Goal: Information Seeking & Learning: Learn about a topic

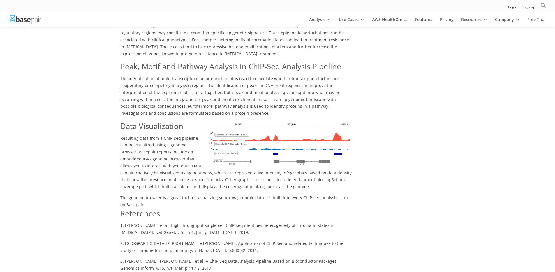
scroll to position [874, 0]
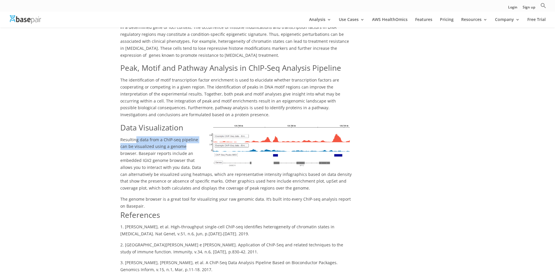
drag, startPoint x: 136, startPoint y: 121, endPoint x: 184, endPoint y: 125, distance: 48.2
click at [184, 137] on span "Resulting data from a ChIP-seq pipeline can be visualized using a genome browse…" at bounding box center [235, 164] width 231 height 54
click at [167, 137] on span "Resulting data from a ChIP-seq pipeline can be visualized using a genome browse…" at bounding box center [235, 164] width 231 height 54
drag, startPoint x: 166, startPoint y: 127, endPoint x: 205, endPoint y: 128, distance: 39.6
click at [205, 136] on p "Resulting data from a ChIP-seq pipeline can be visualized using a genome browse…" at bounding box center [236, 165] width 232 height 59
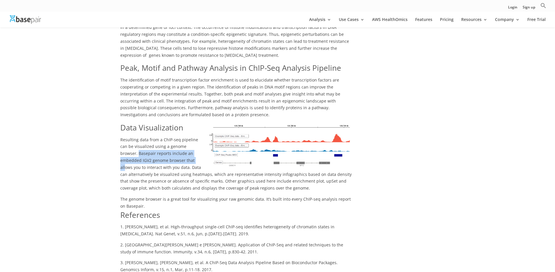
drag, startPoint x: 121, startPoint y: 135, endPoint x: 177, endPoint y: 138, distance: 56.4
click at [177, 138] on span "Resulting data from a ChIP-seq pipeline can be visualized using a genome browse…" at bounding box center [235, 164] width 231 height 54
click at [192, 139] on span "Resulting data from a ChIP-seq pipeline can be visualized using a genome browse…" at bounding box center [235, 164] width 231 height 54
drag, startPoint x: 121, startPoint y: 133, endPoint x: 192, endPoint y: 135, distance: 70.9
click at [192, 136] on p "Resulting data from a ChIP-seq pipeline can be visualized using a genome browse…" at bounding box center [236, 165] width 232 height 59
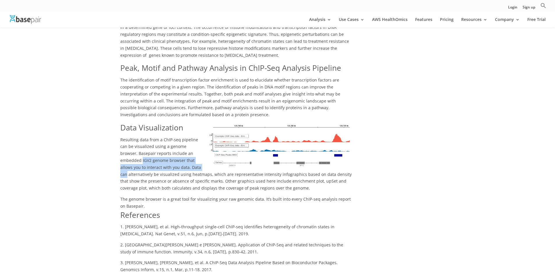
drag, startPoint x: 121, startPoint y: 141, endPoint x: 198, endPoint y: 143, distance: 77.0
click at [198, 143] on p "Resulting data from a ChIP-seq pipeline can be visualized using a genome browse…" at bounding box center [236, 165] width 232 height 59
click at [163, 152] on span "Resulting data from a ChIP-seq pipeline can be visualized using a genome browse…" at bounding box center [235, 164] width 231 height 54
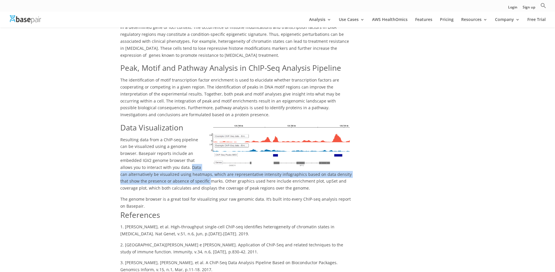
drag, startPoint x: 164, startPoint y: 149, endPoint x: 199, endPoint y: 157, distance: 35.9
click at [199, 157] on p "Resulting data from a ChIP-seq pipeline can be visualized using a genome browse…" at bounding box center [236, 165] width 232 height 59
click at [211, 156] on p "Resulting data from a ChIP-seq pipeline can be visualized using a genome browse…" at bounding box center [236, 165] width 232 height 59
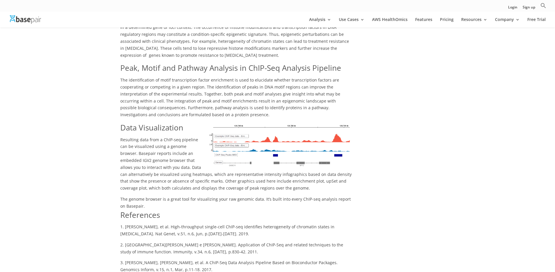
drag, startPoint x: 207, startPoint y: 154, endPoint x: 275, endPoint y: 158, distance: 68.6
click at [275, 158] on span "Resulting data from a ChIP-seq pipeline can be visualized using a genome browse…" at bounding box center [235, 164] width 231 height 54
drag, startPoint x: 261, startPoint y: 158, endPoint x: 285, endPoint y: 158, distance: 24.5
click at [285, 158] on span "Resulting data from a ChIP-seq pipeline can be visualized using a genome browse…" at bounding box center [235, 164] width 231 height 54
click at [231, 161] on span "Resulting data from a ChIP-seq pipeline can be visualized using a genome browse…" at bounding box center [235, 164] width 231 height 54
